Goal: Navigation & Orientation: Find specific page/section

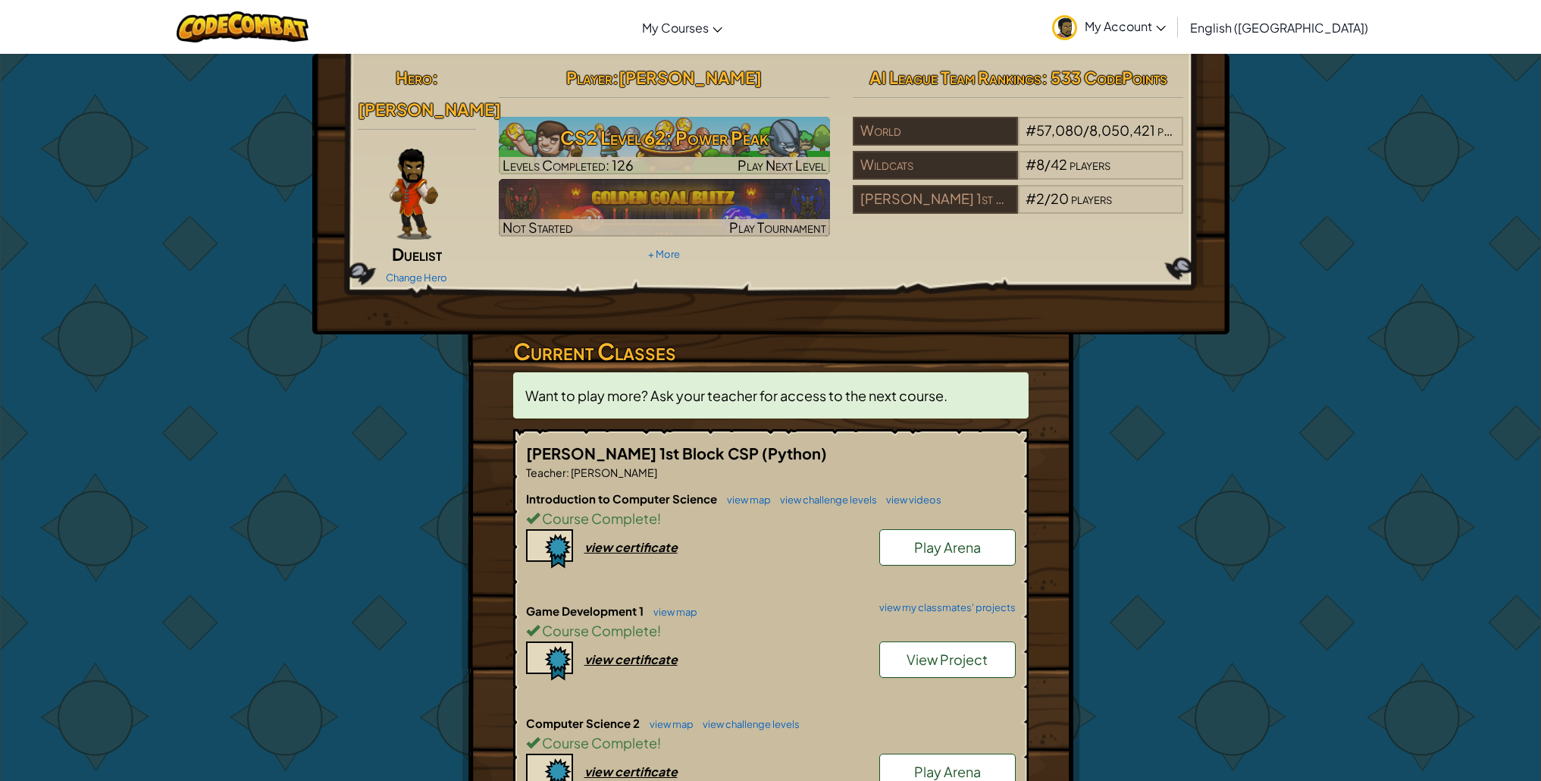
scroll to position [180, 0]
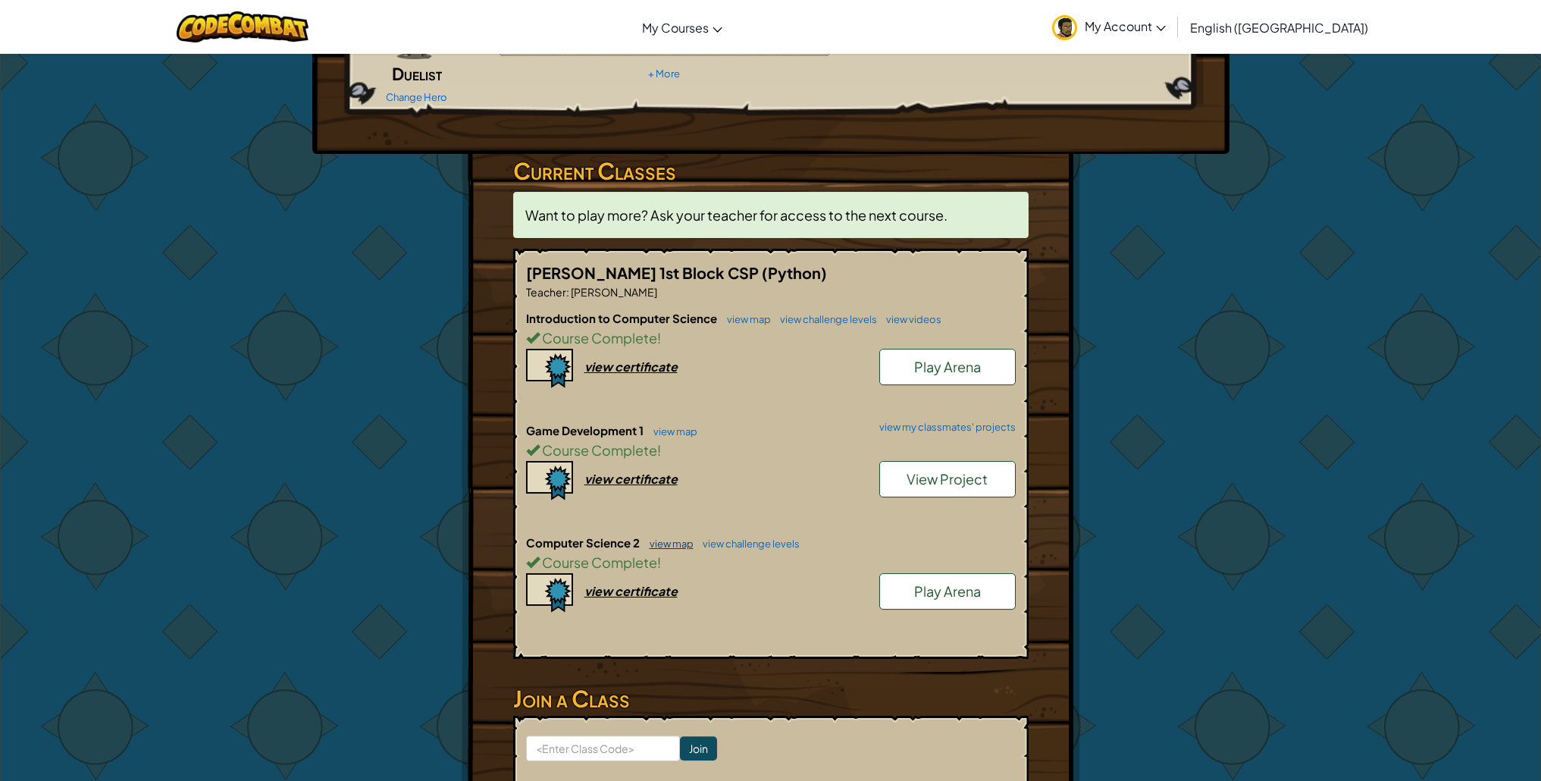
click at [657, 544] on link "view map" at bounding box center [668, 544] width 52 height 12
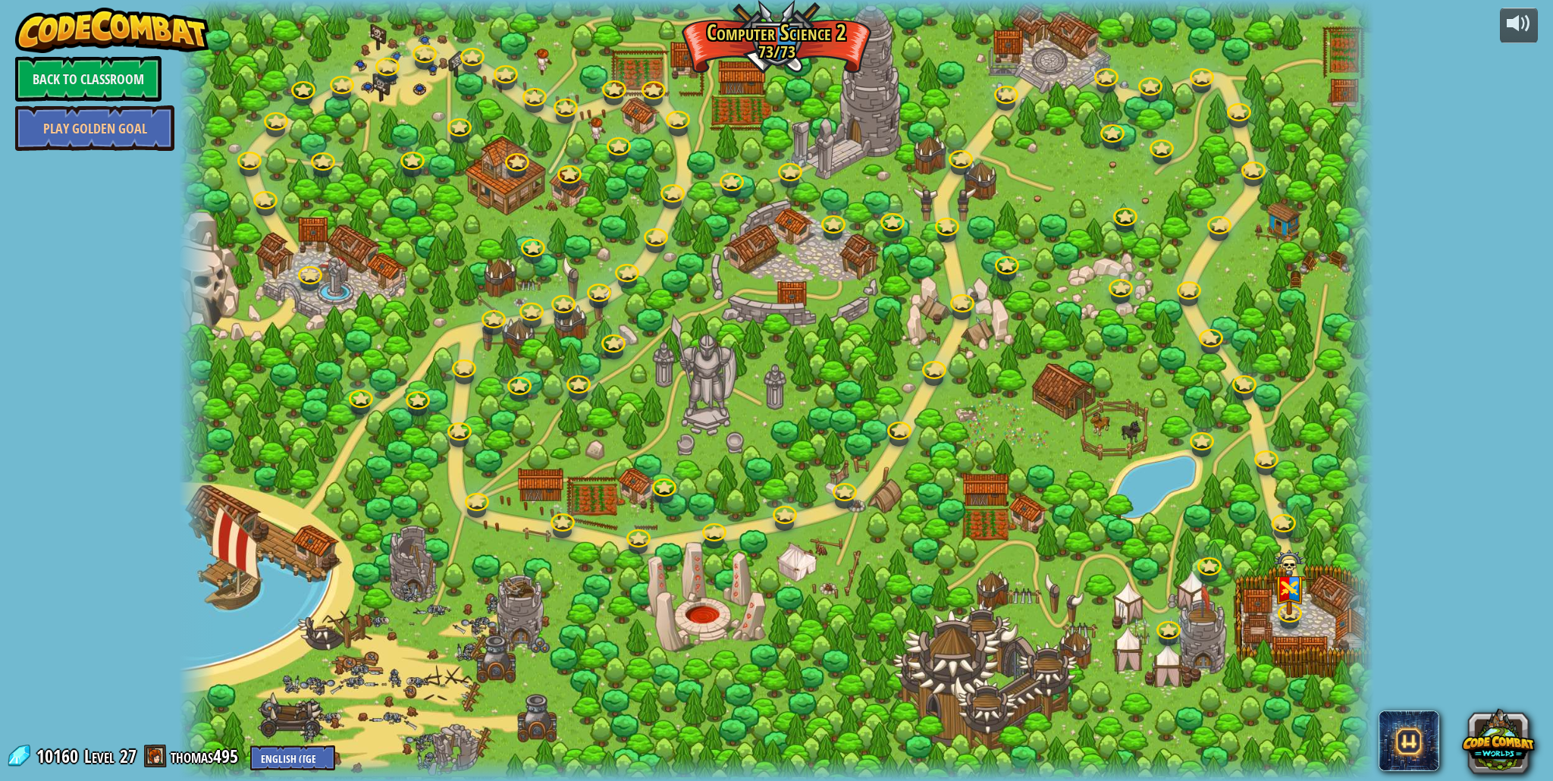
click at [85, 93] on link "Back to Classroom" at bounding box center [88, 78] width 146 height 45
